Goal: Check status: Check status

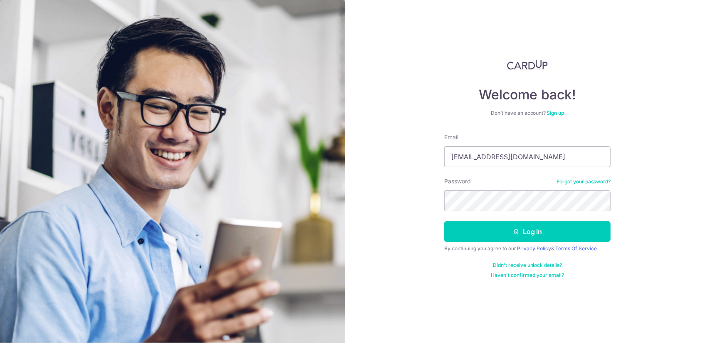
type input "[EMAIL_ADDRESS][DOMAIN_NAME]"
click at [444, 221] on button "Log in" at bounding box center [527, 231] width 166 height 21
click at [513, 230] on button "Log in" at bounding box center [527, 231] width 166 height 21
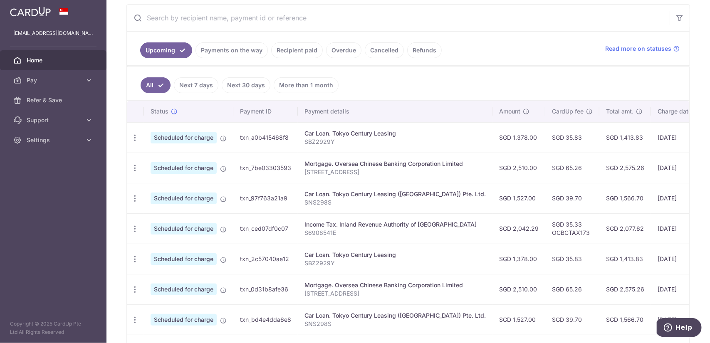
scroll to position [125, 0]
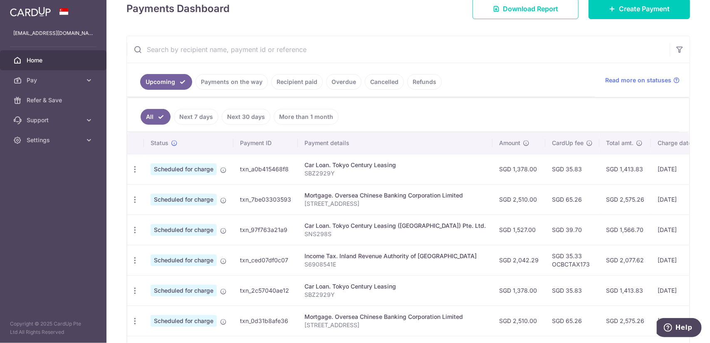
click at [222, 83] on link "Payments on the way" at bounding box center [232, 82] width 72 height 16
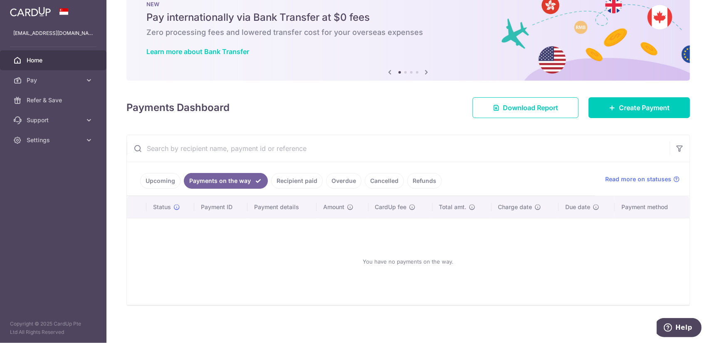
click at [295, 184] on link "Recipient paid" at bounding box center [297, 181] width 52 height 16
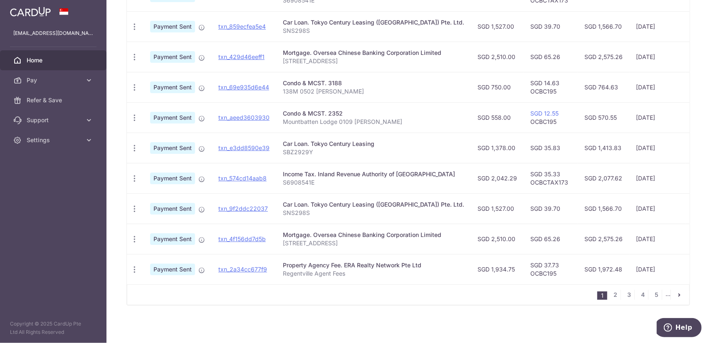
scroll to position [265, 0]
